Goal: Transaction & Acquisition: Purchase product/service

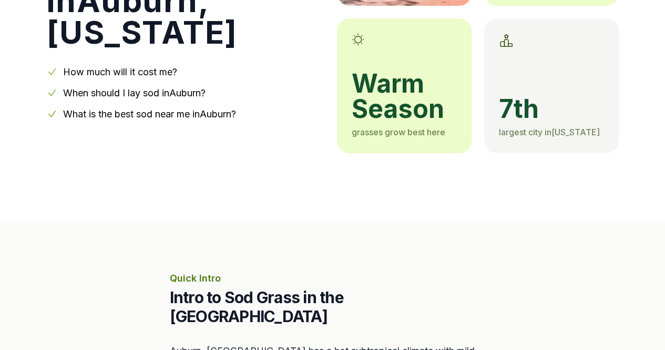
scroll to position [227, 0]
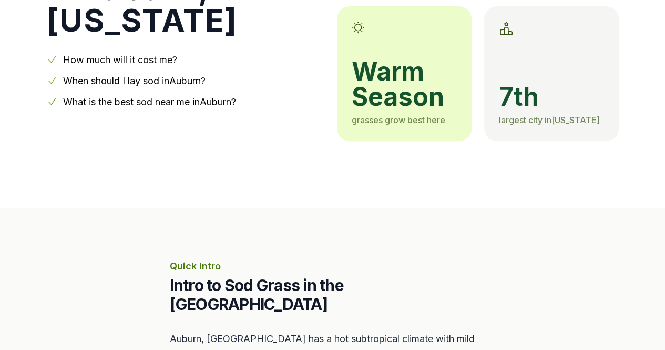
click at [163, 77] on link "When should I lay sod in [GEOGRAPHIC_DATA] ?" at bounding box center [134, 80] width 142 height 11
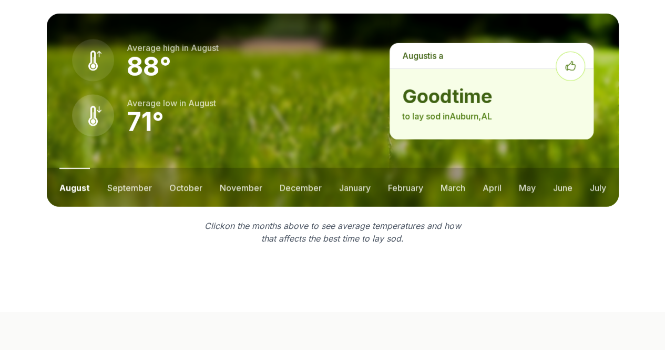
scroll to position [1492, 0]
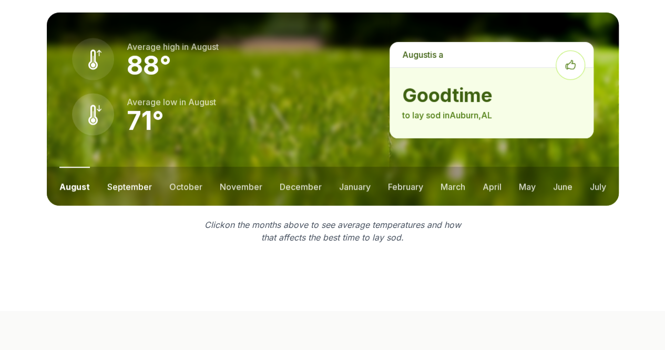
click at [120, 167] on button "september" at bounding box center [129, 186] width 45 height 39
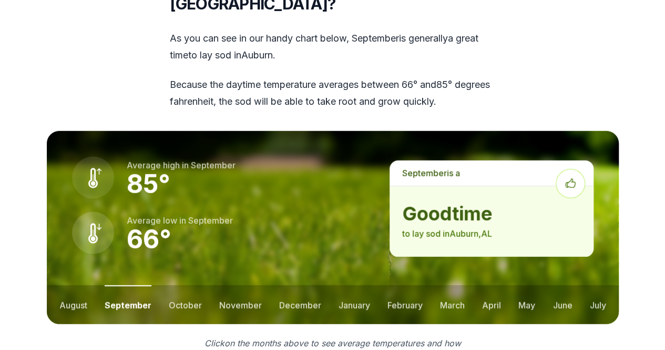
scroll to position [1364, 0]
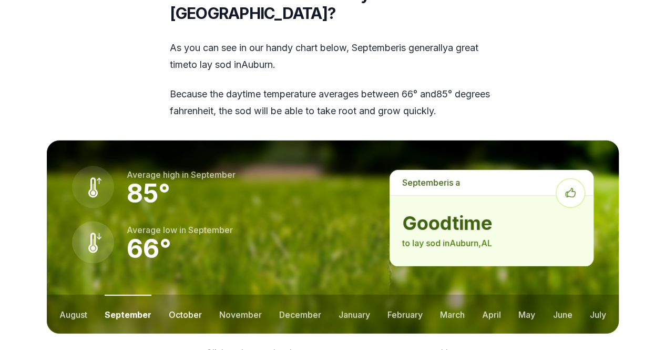
click at [176, 294] on button "october" at bounding box center [185, 313] width 33 height 39
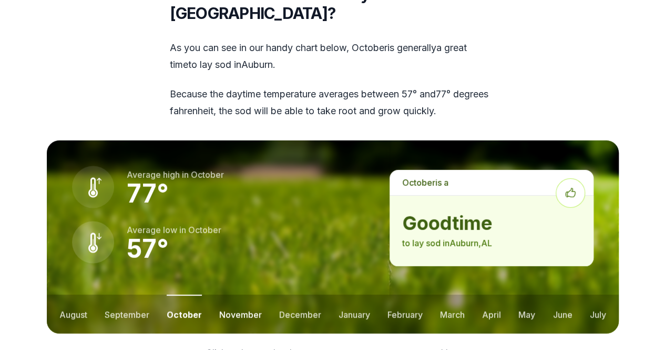
click at [232, 294] on button "november" at bounding box center [240, 313] width 43 height 39
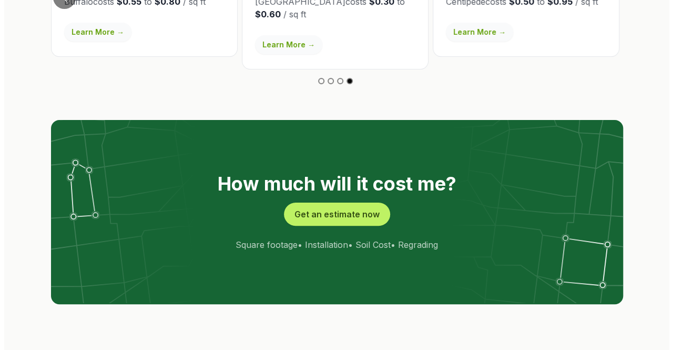
scroll to position [2041, 0]
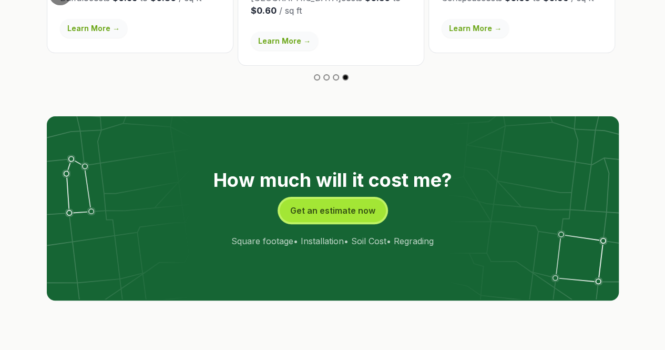
click at [322, 199] on button "Get an estimate now" at bounding box center [333, 210] width 106 height 23
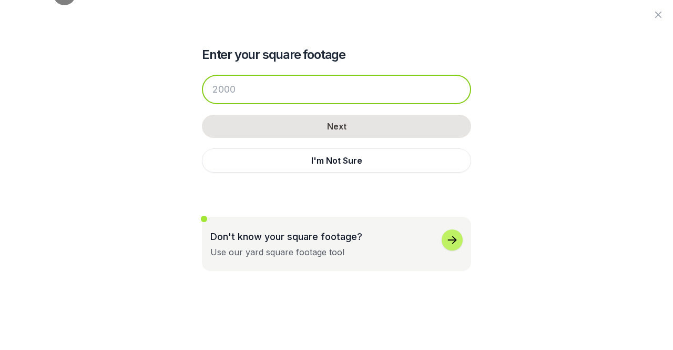
click at [250, 93] on input "number" at bounding box center [336, 89] width 269 height 29
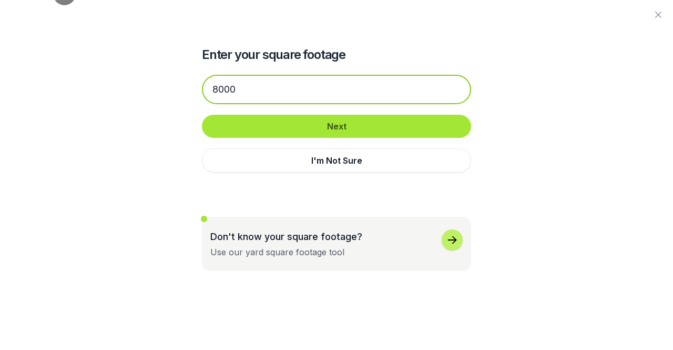
type input "8000"
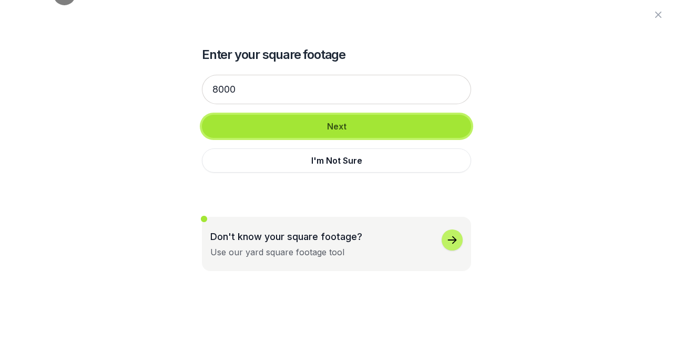
click at [364, 124] on button "Next" at bounding box center [336, 126] width 269 height 23
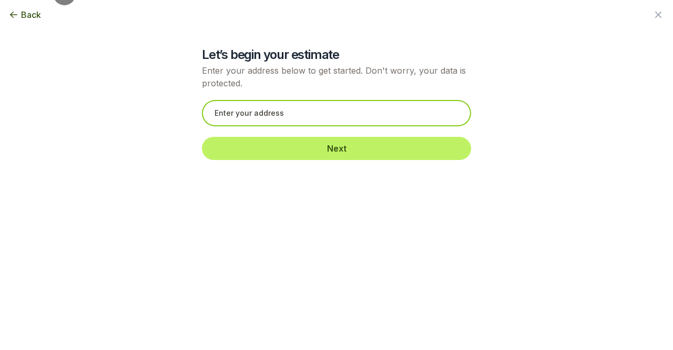
click at [308, 115] on input "text" at bounding box center [336, 113] width 269 height 26
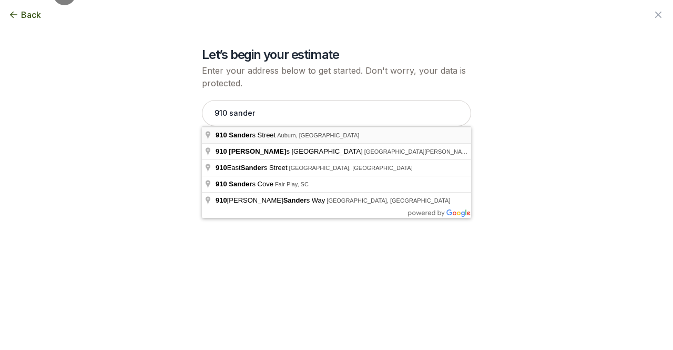
type input "[STREET_ADDRESS][PERSON_NAME]"
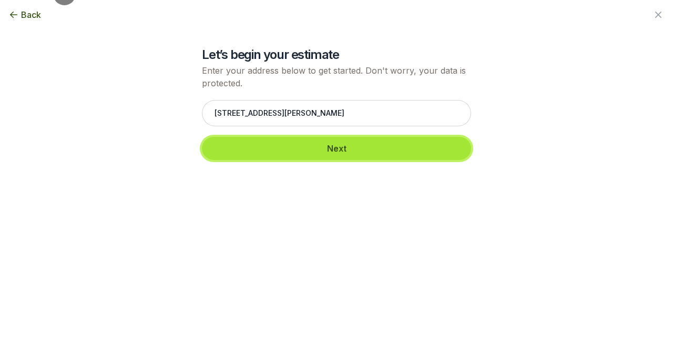
click at [341, 139] on button "Next" at bounding box center [336, 148] width 269 height 23
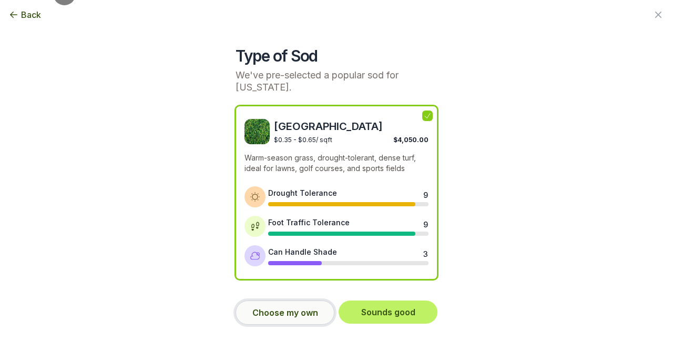
click at [312, 313] on button "Choose my own" at bounding box center [284, 312] width 99 height 24
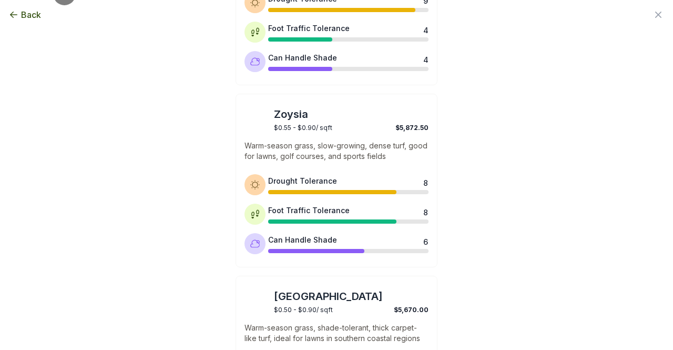
scroll to position [375, 0]
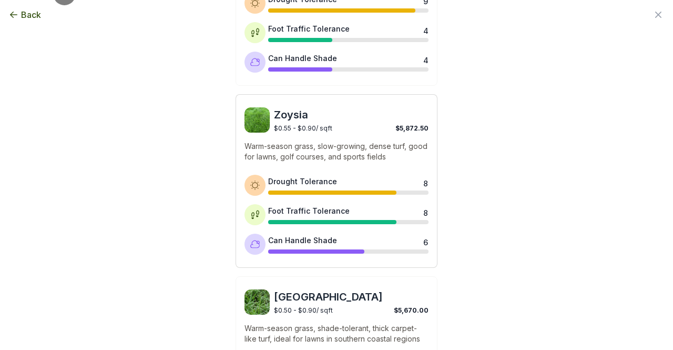
click at [353, 124] on div "$0.55 - $0.90 / sqft $5,872.50" at bounding box center [351, 127] width 155 height 10
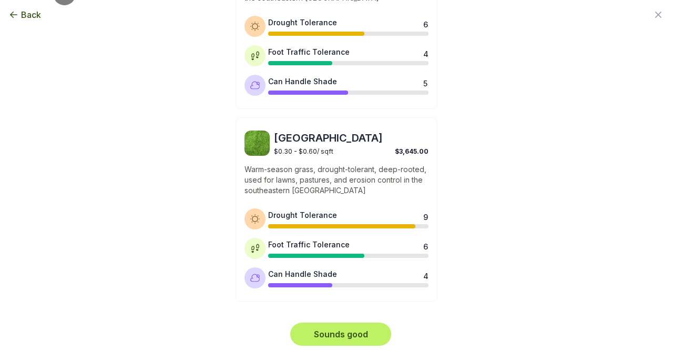
scroll to position [910, 0]
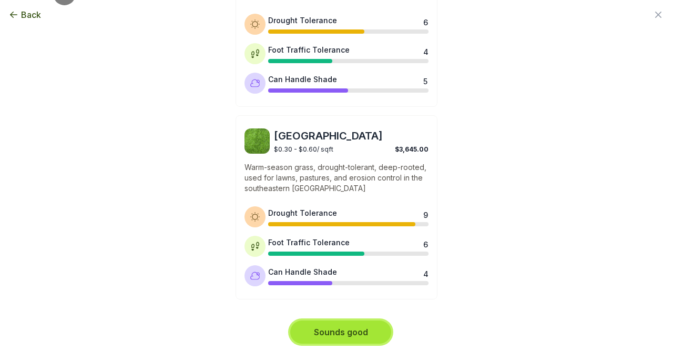
click at [354, 329] on button "Sounds good" at bounding box center [340, 331] width 101 height 23
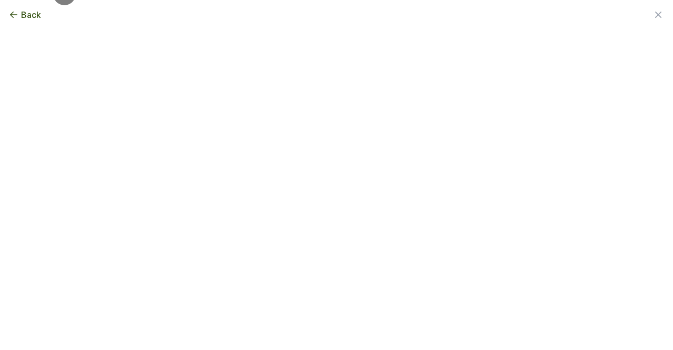
scroll to position [0, 0]
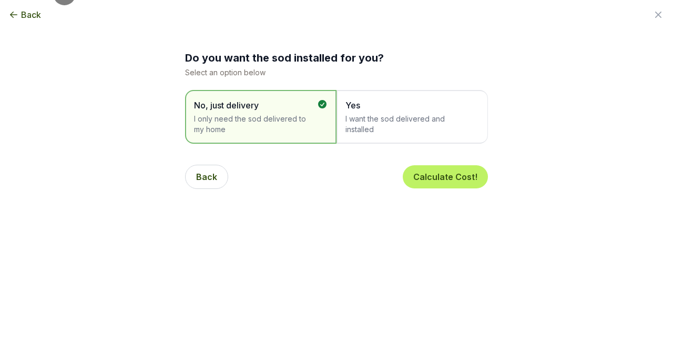
click at [35, 19] on span "Back" at bounding box center [31, 14] width 20 height 13
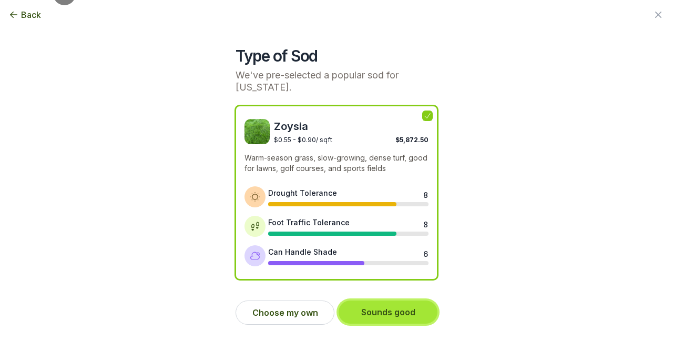
click at [413, 315] on button "Sounds good" at bounding box center [388, 311] width 99 height 23
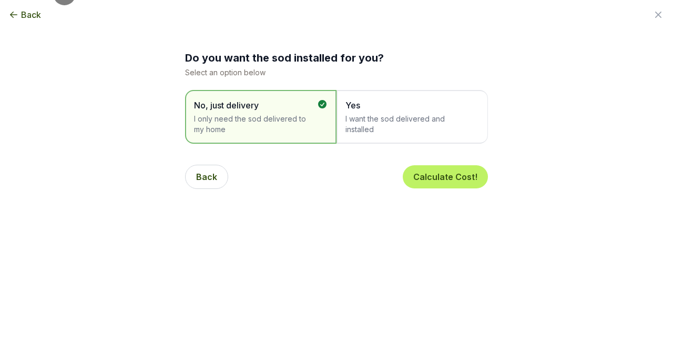
click at [450, 118] on span "I want the sod delivered and installed" at bounding box center [406, 124] width 123 height 21
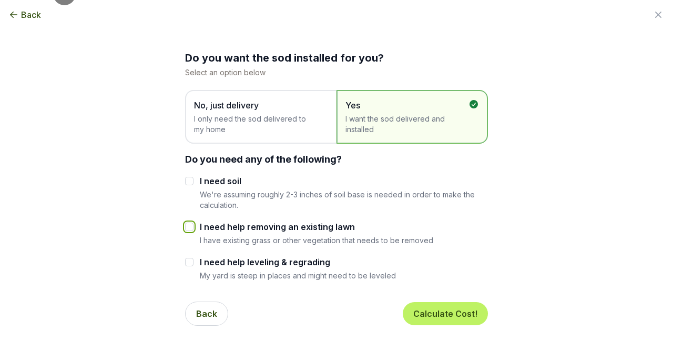
click at [191, 226] on input "I need help removing an existing lawn" at bounding box center [189, 226] width 8 height 8
checkbox input "true"
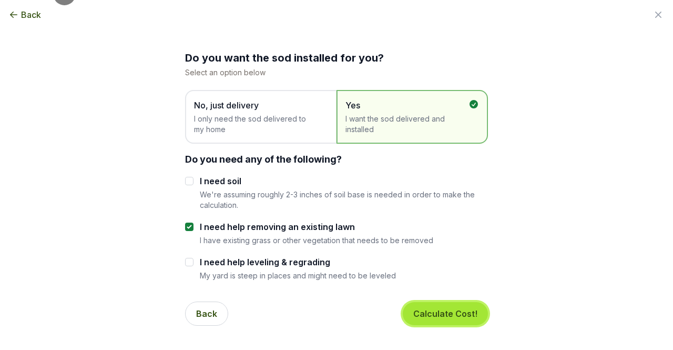
click at [457, 317] on button "Calculate Cost!" at bounding box center [445, 313] width 85 height 23
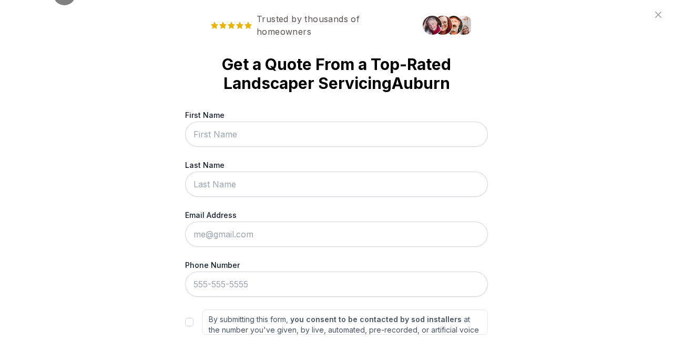
scroll to position [62, 0]
